Goal: Browse casually

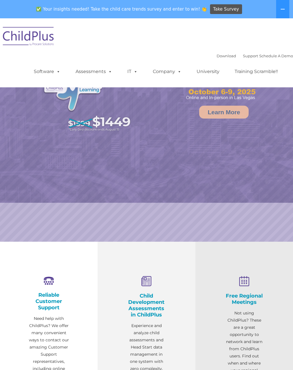
select select "MEDIUM"
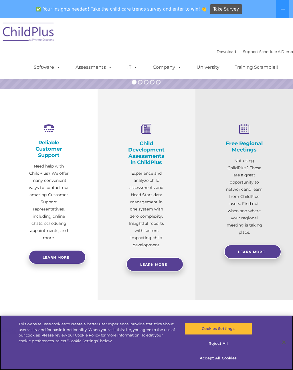
scroll to position [153, 0]
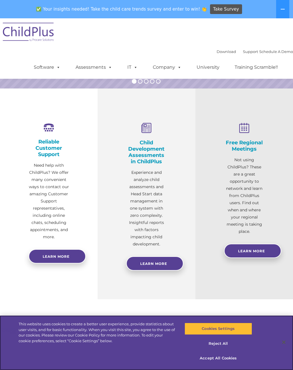
click at [227, 364] on button "Accept All Cookies" at bounding box center [219, 358] width 68 height 12
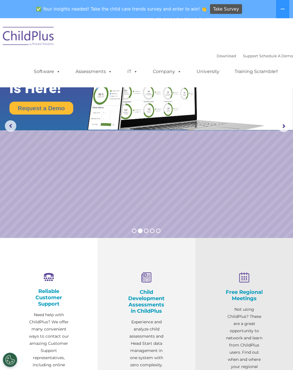
scroll to position [0, 0]
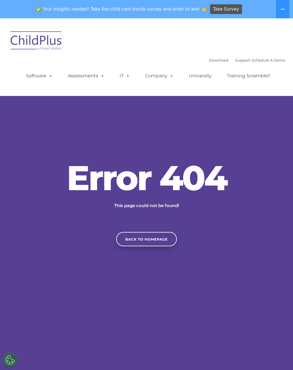
click at [156, 246] on link "Back to homepage" at bounding box center [146, 239] width 61 height 14
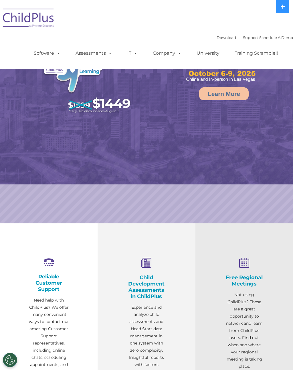
select select "MEDIUM"
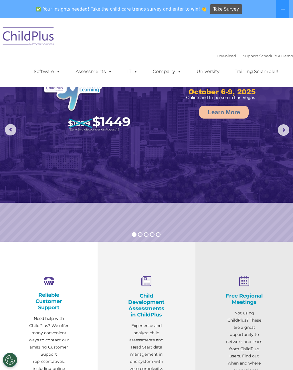
click at [57, 74] on span at bounding box center [57, 71] width 6 height 5
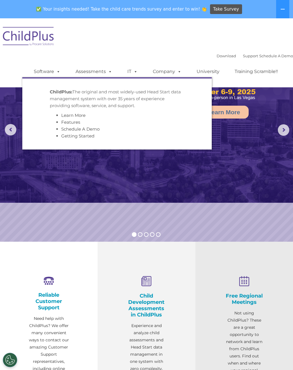
click at [246, 210] on rs-slide "Learn More" at bounding box center [146, 129] width 293 height 223
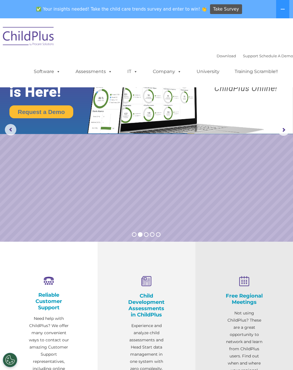
click at [283, 127] on rs-arrow at bounding box center [283, 129] width 11 height 11
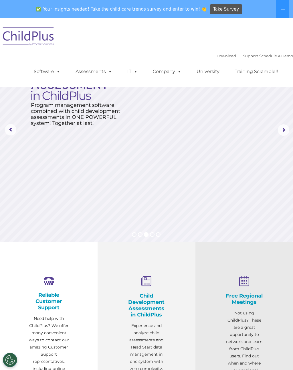
click at [284, 133] on rs-arrow at bounding box center [283, 129] width 11 height 11
